Goal: Find specific page/section: Find specific page/section

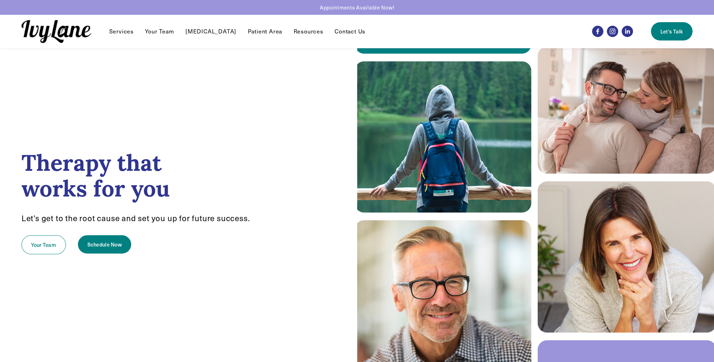
click at [165, 33] on link "Your Team" at bounding box center [159, 31] width 29 height 8
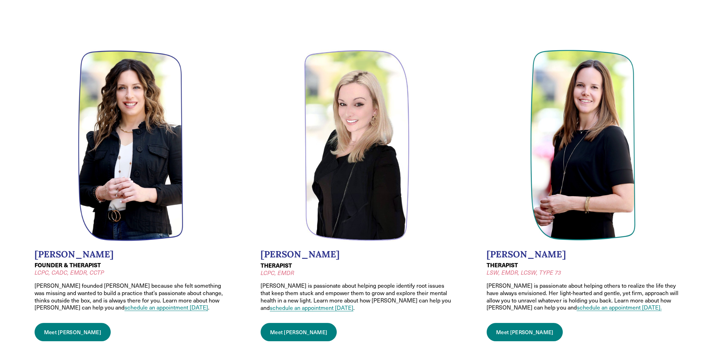
scroll to position [71, 0]
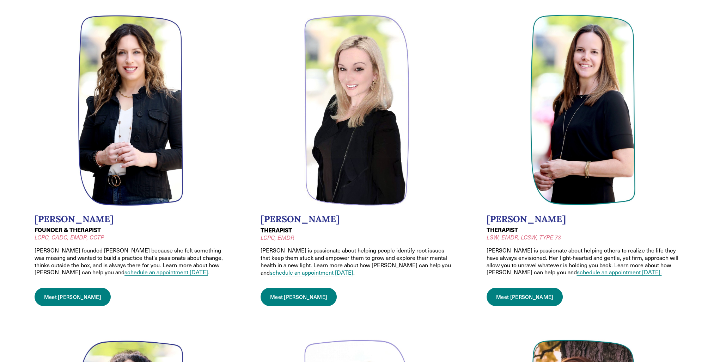
click at [74, 294] on link "Meet [PERSON_NAME]" at bounding box center [73, 297] width 76 height 18
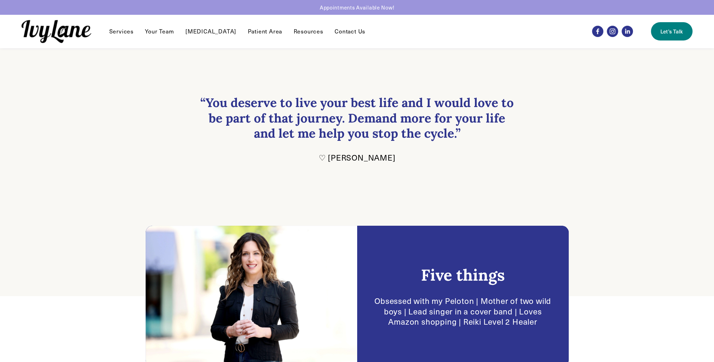
click at [79, 32] on img at bounding box center [57, 31] width 70 height 23
